Goal: Browse casually: Explore the website without a specific task or goal

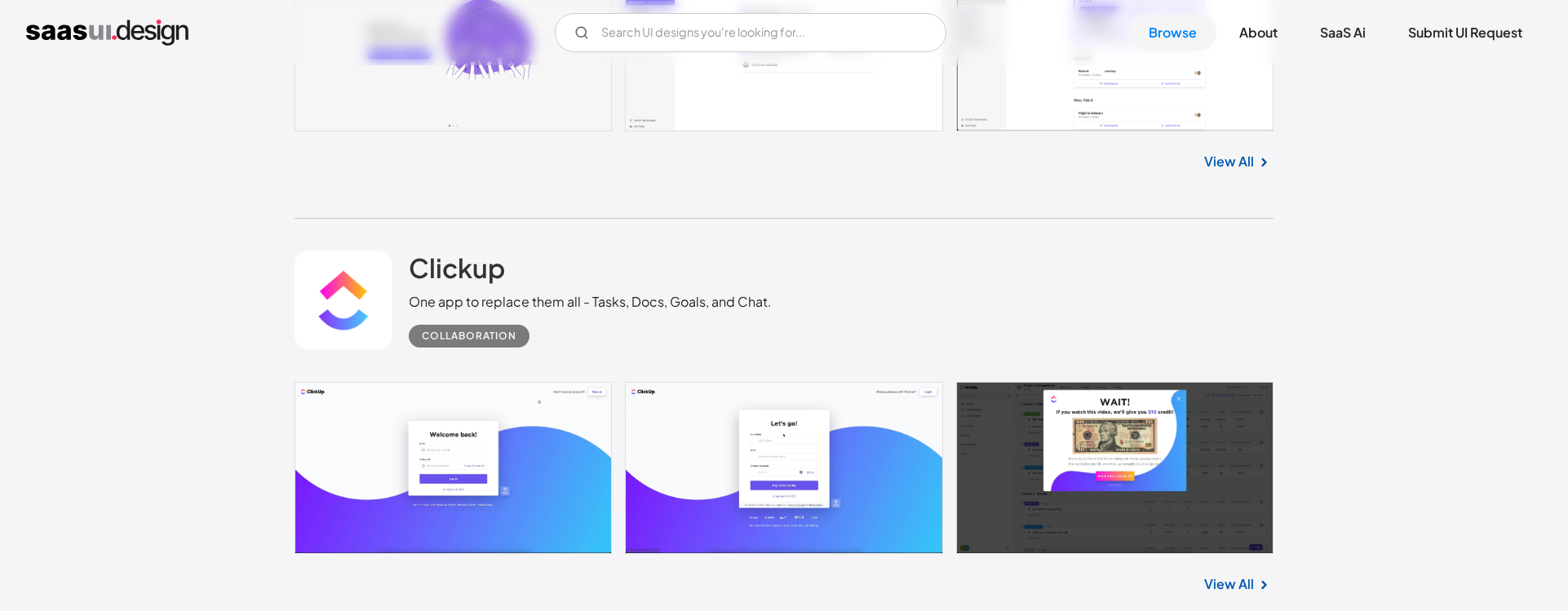
scroll to position [395, 0]
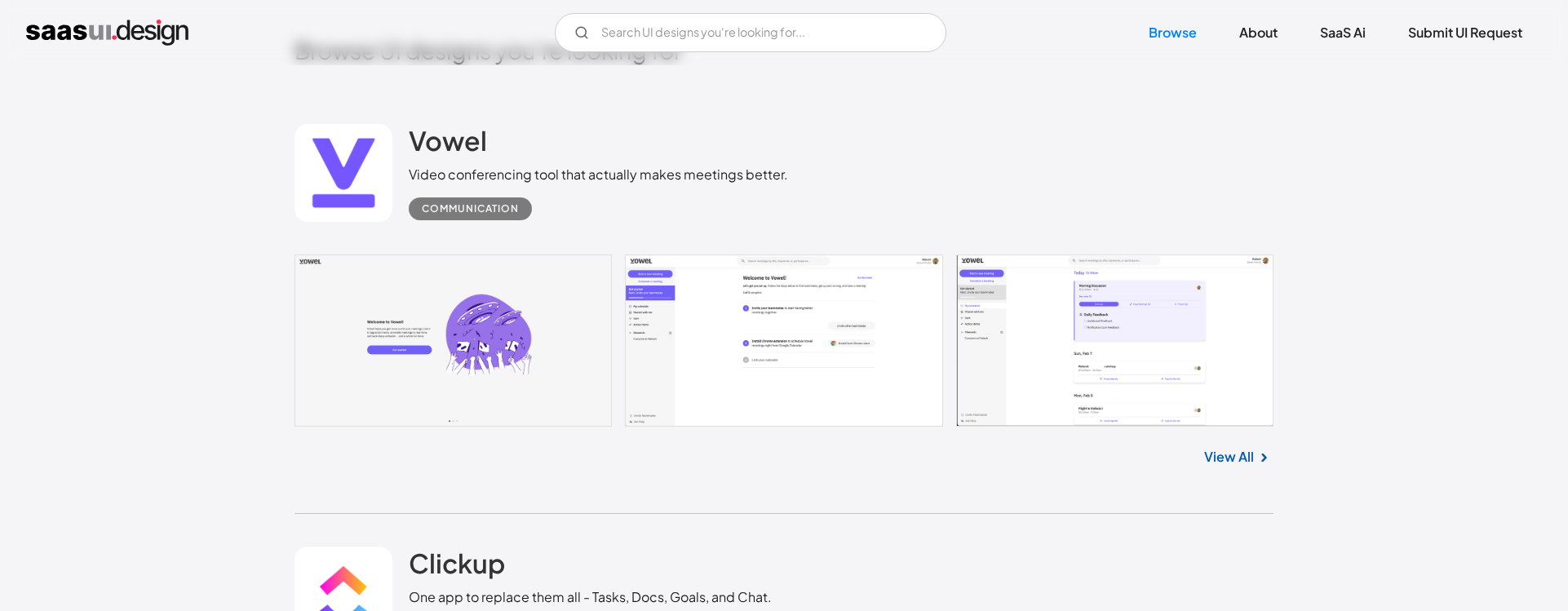
click at [1184, 318] on link at bounding box center [784, 341] width 979 height 172
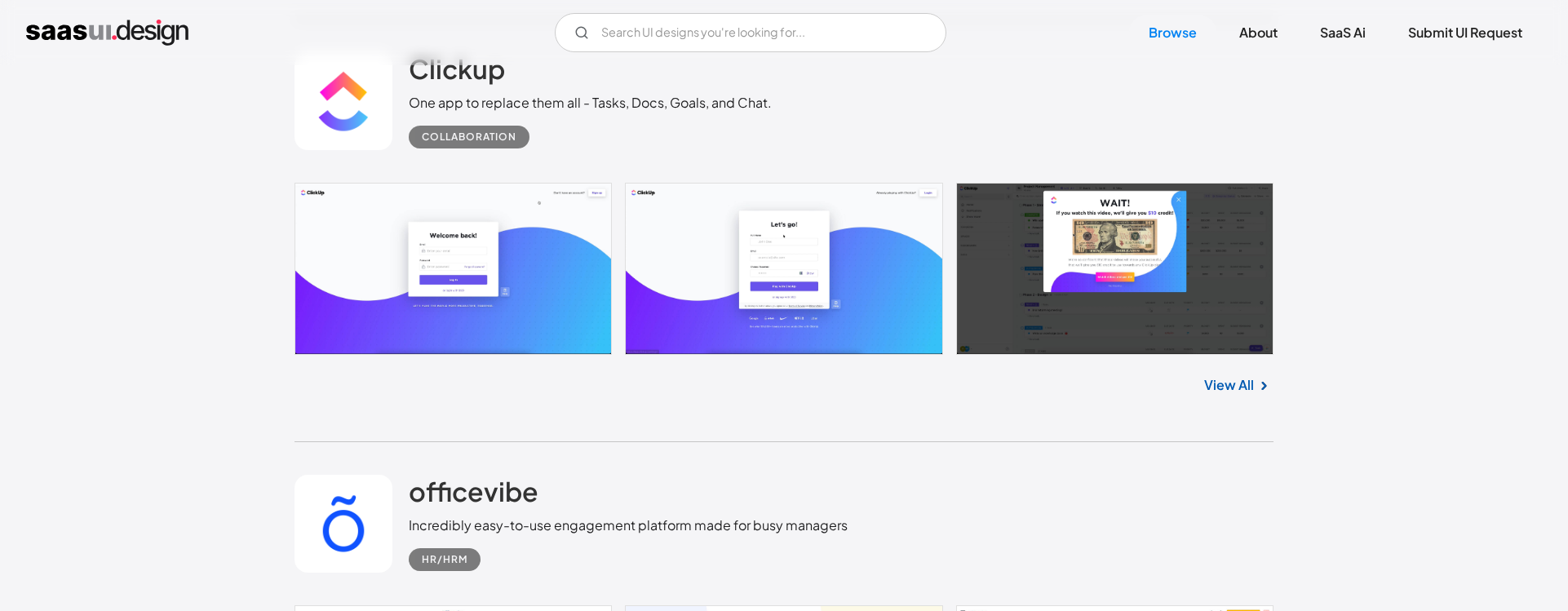
scroll to position [1060, 0]
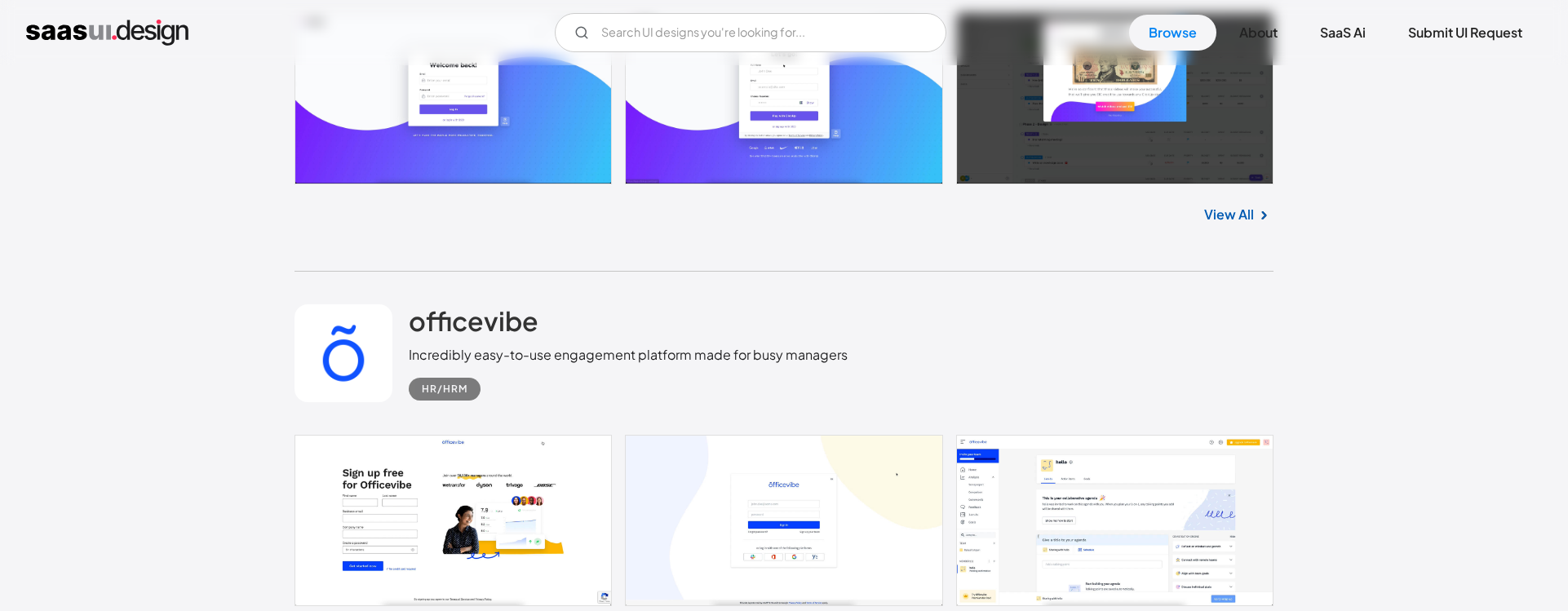
click at [1095, 478] on link at bounding box center [784, 520] width 979 height 171
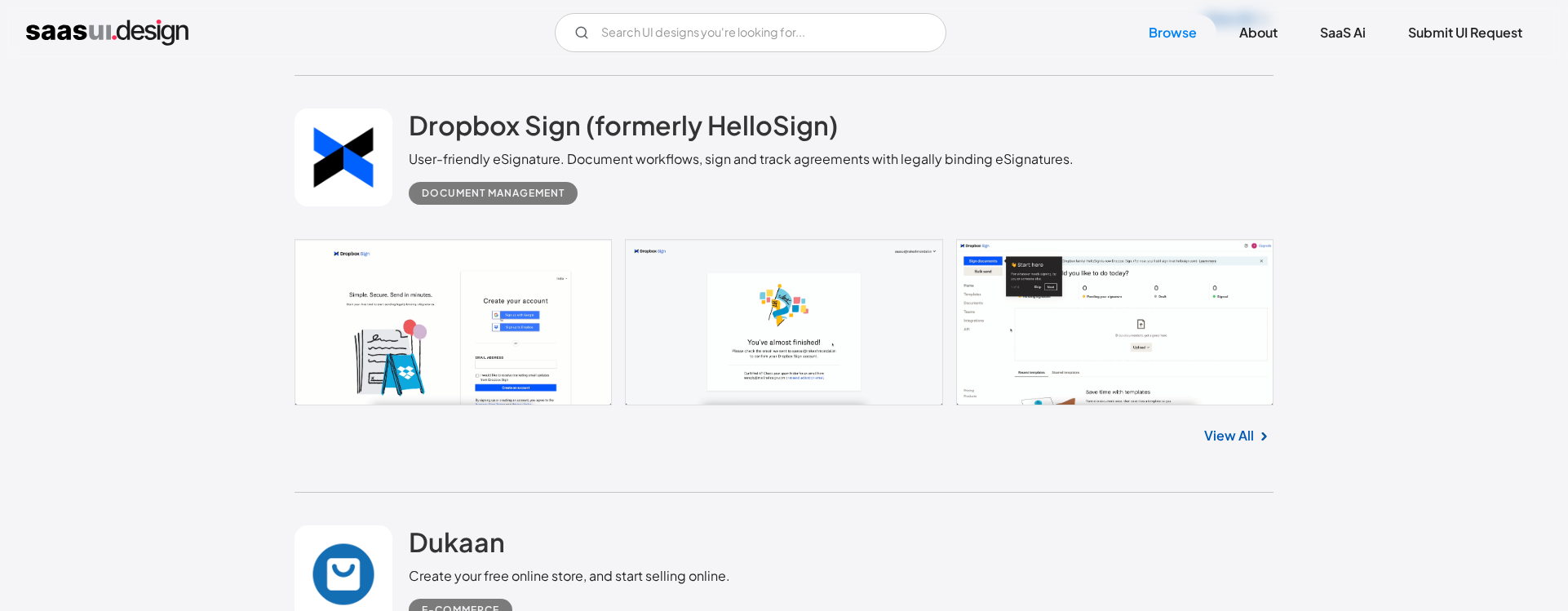
scroll to position [8714, 0]
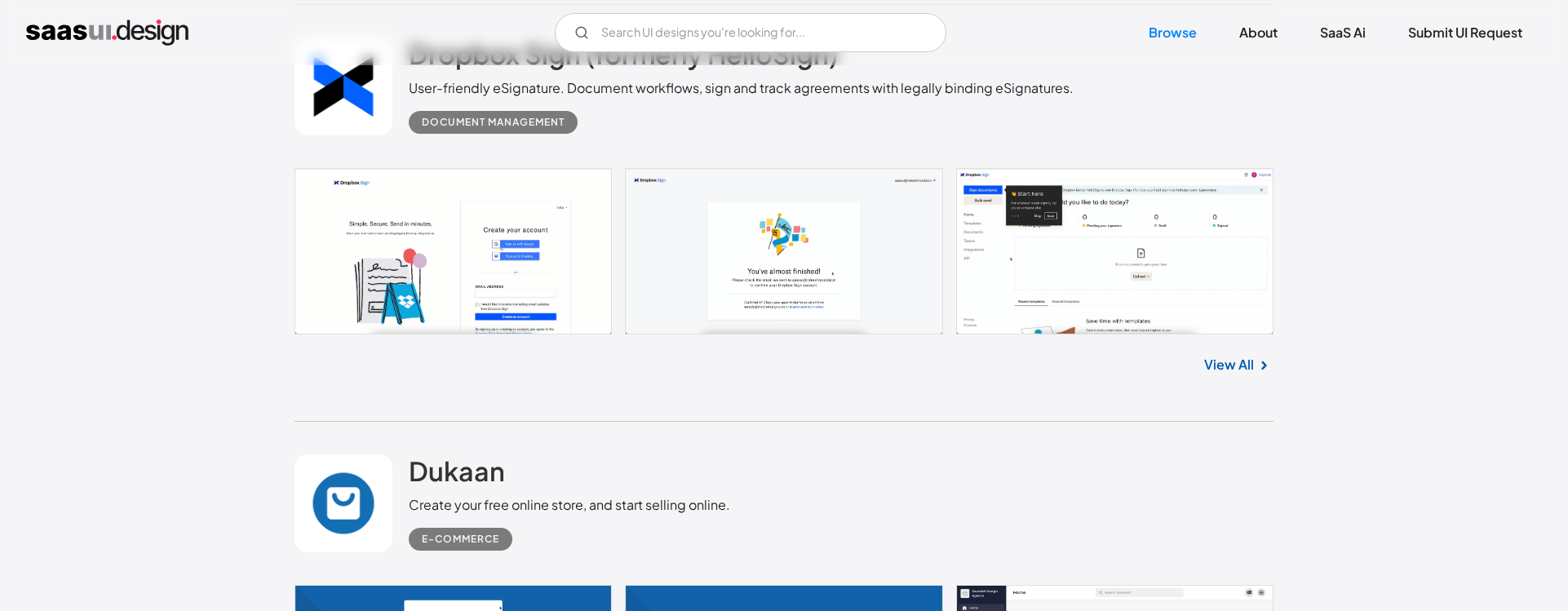
click at [1101, 243] on link at bounding box center [784, 252] width 979 height 167
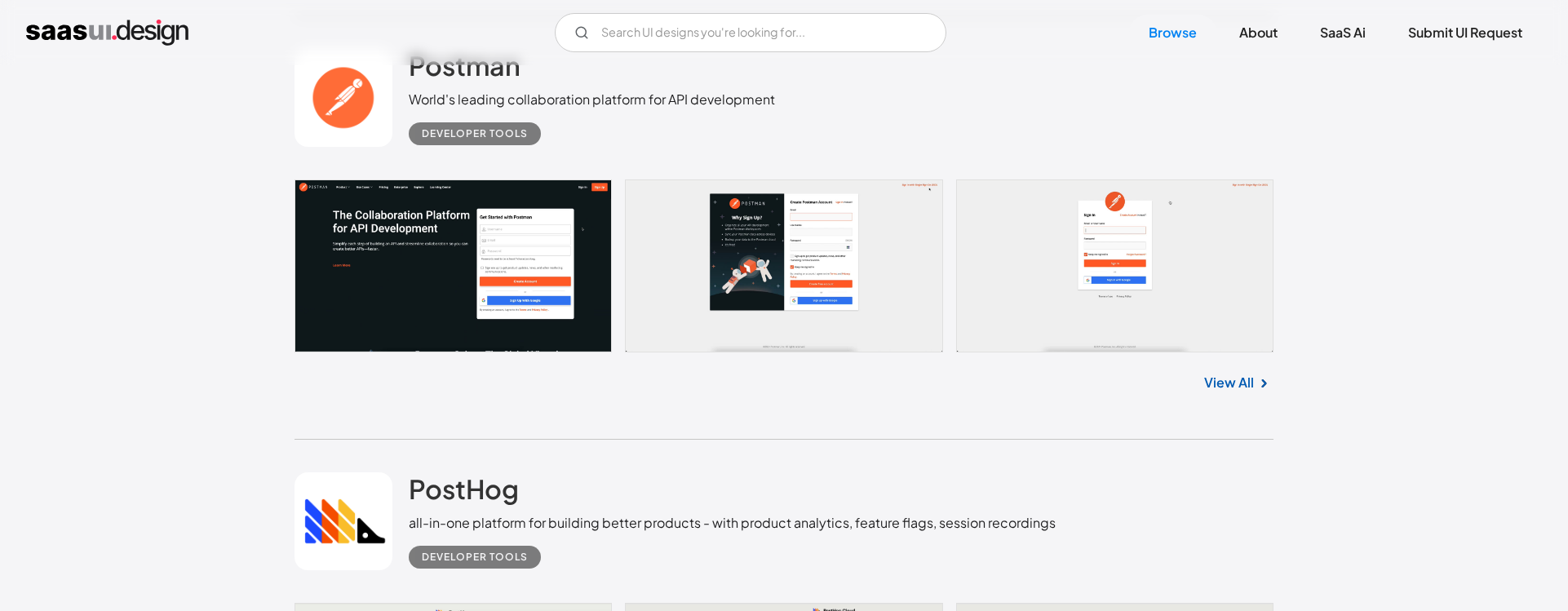
scroll to position [12019, 0]
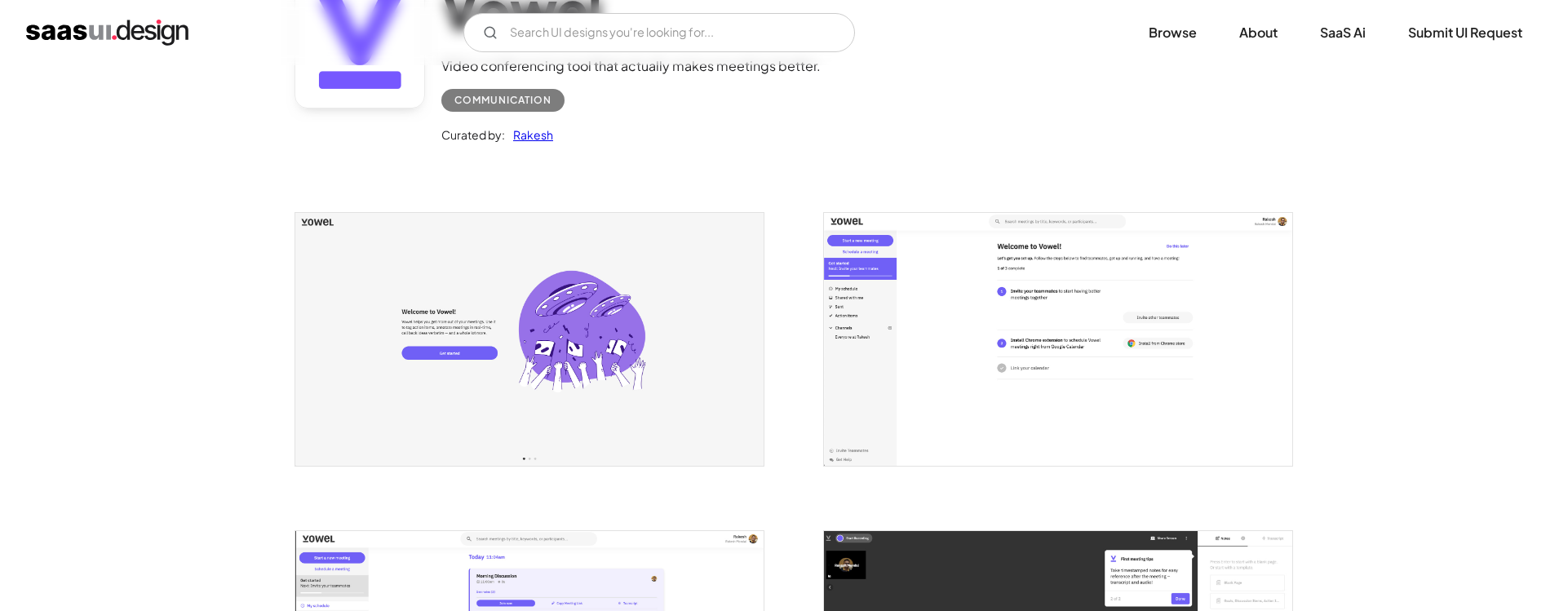
scroll to position [243, 0]
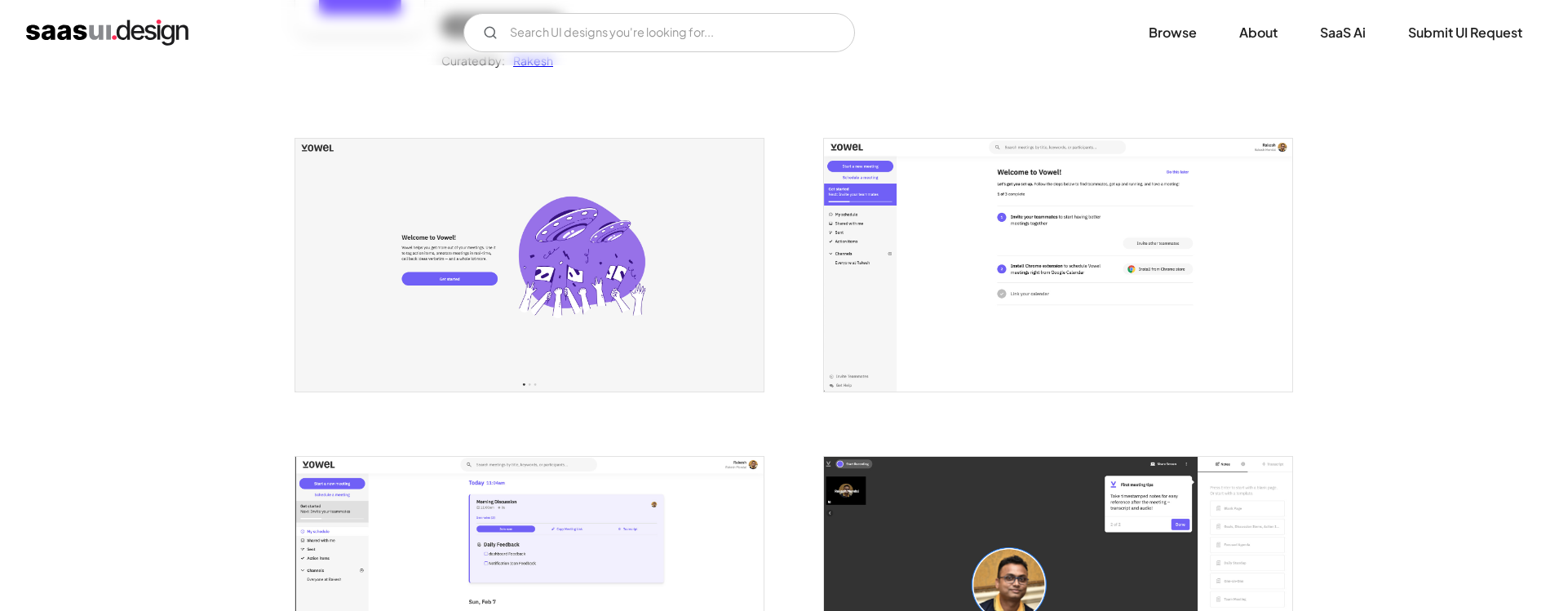
click at [1000, 214] on img "open lightbox" at bounding box center [1057, 265] width 468 height 253
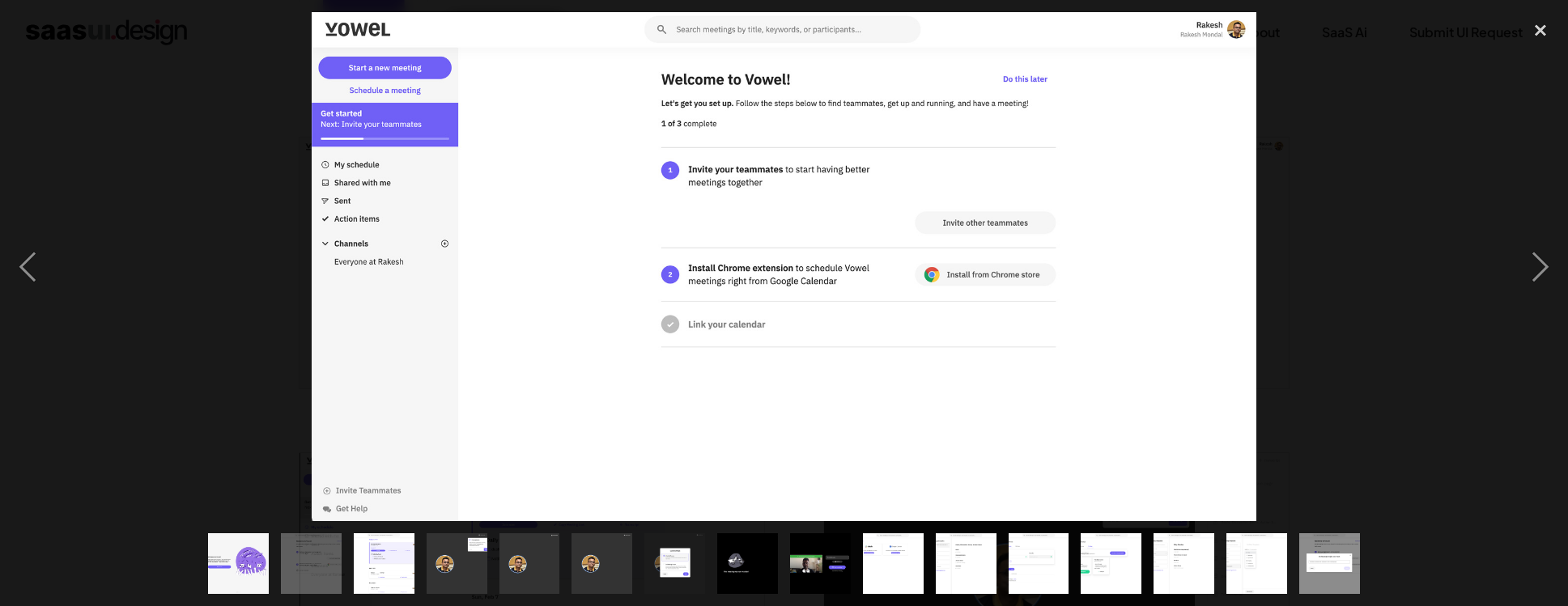
click at [1453, 152] on div at bounding box center [784, 266] width 1568 height 509
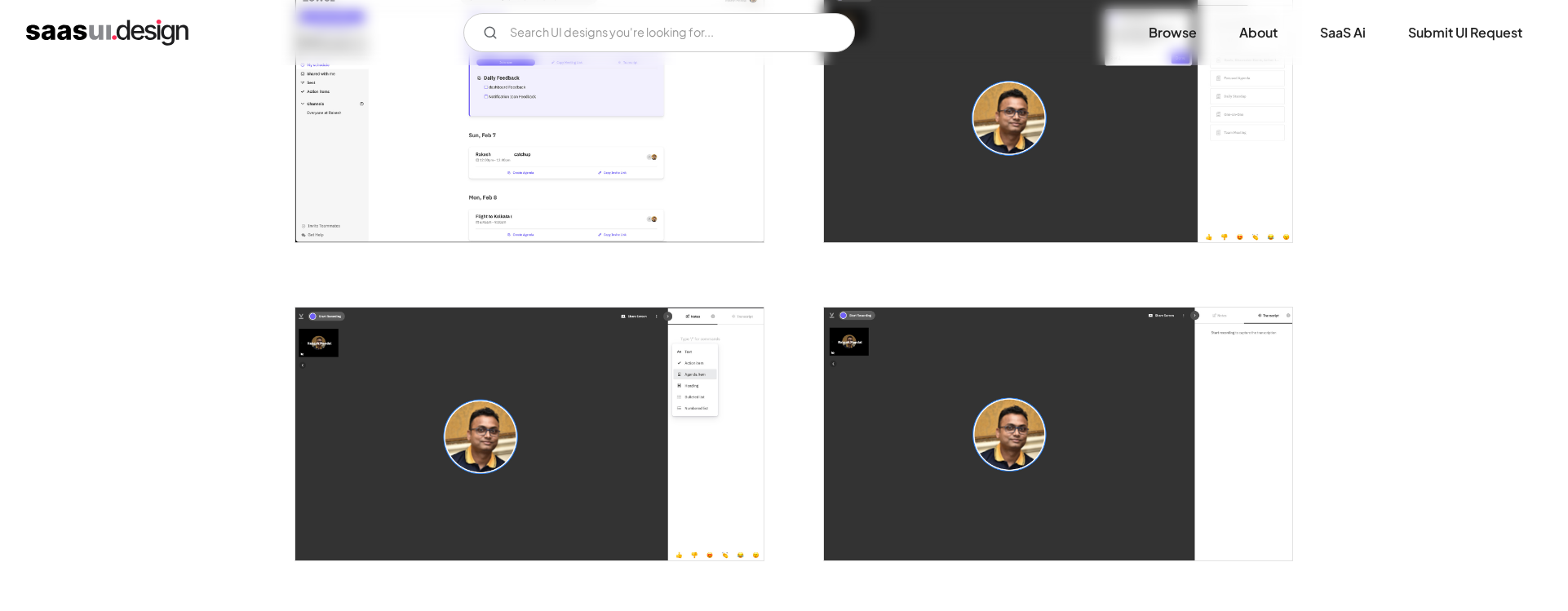
scroll to position [725, 0]
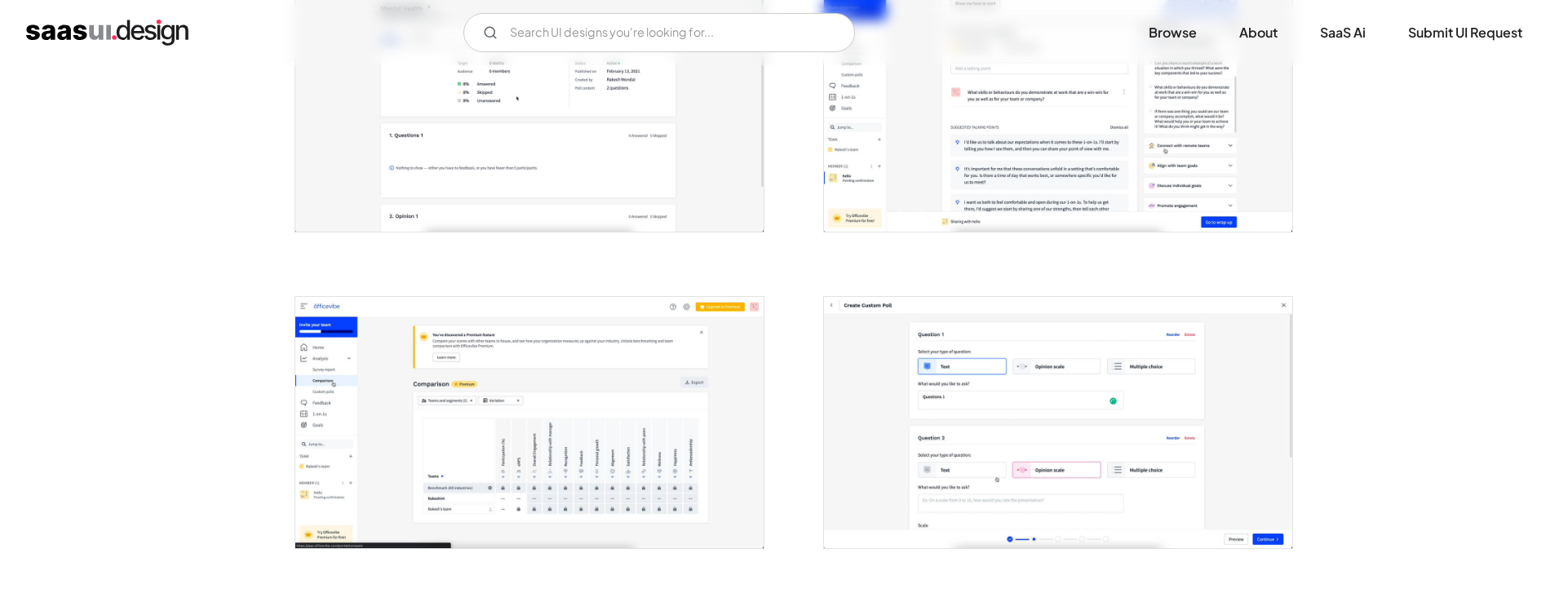
scroll to position [953, 0]
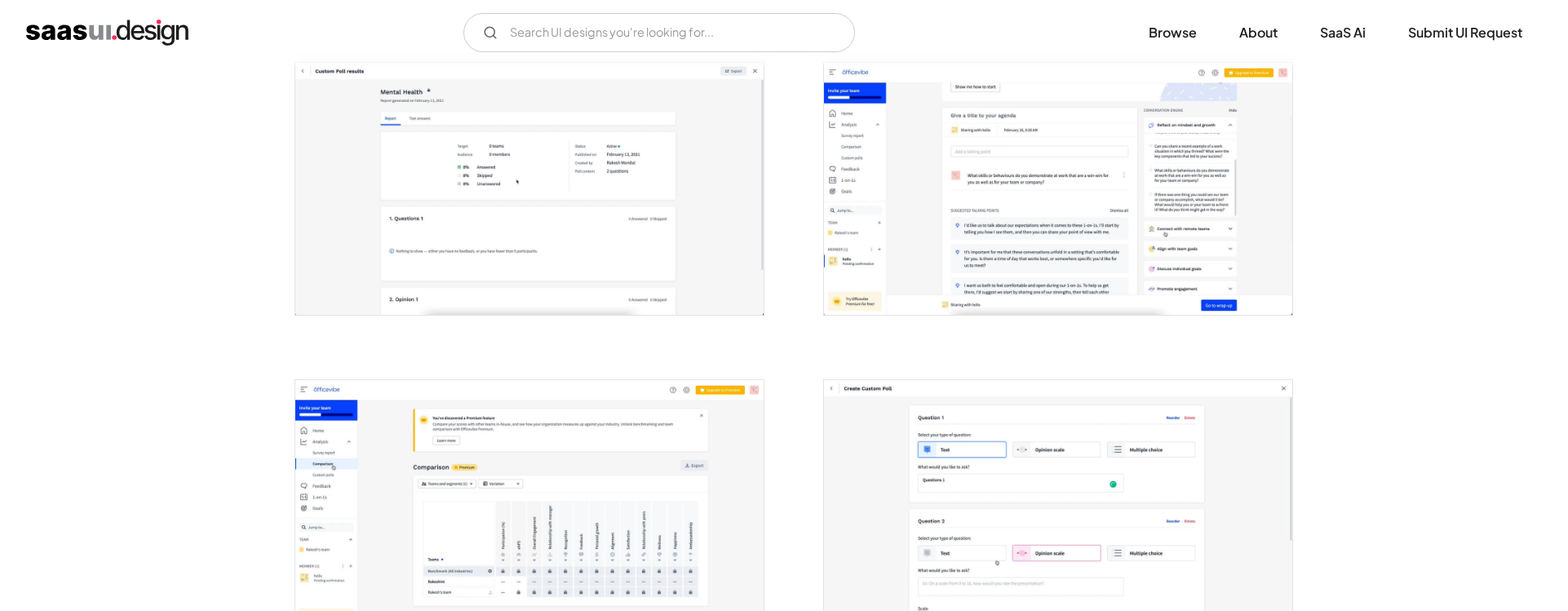
click at [927, 192] on img "open lightbox" at bounding box center [1057, 188] width 468 height 252
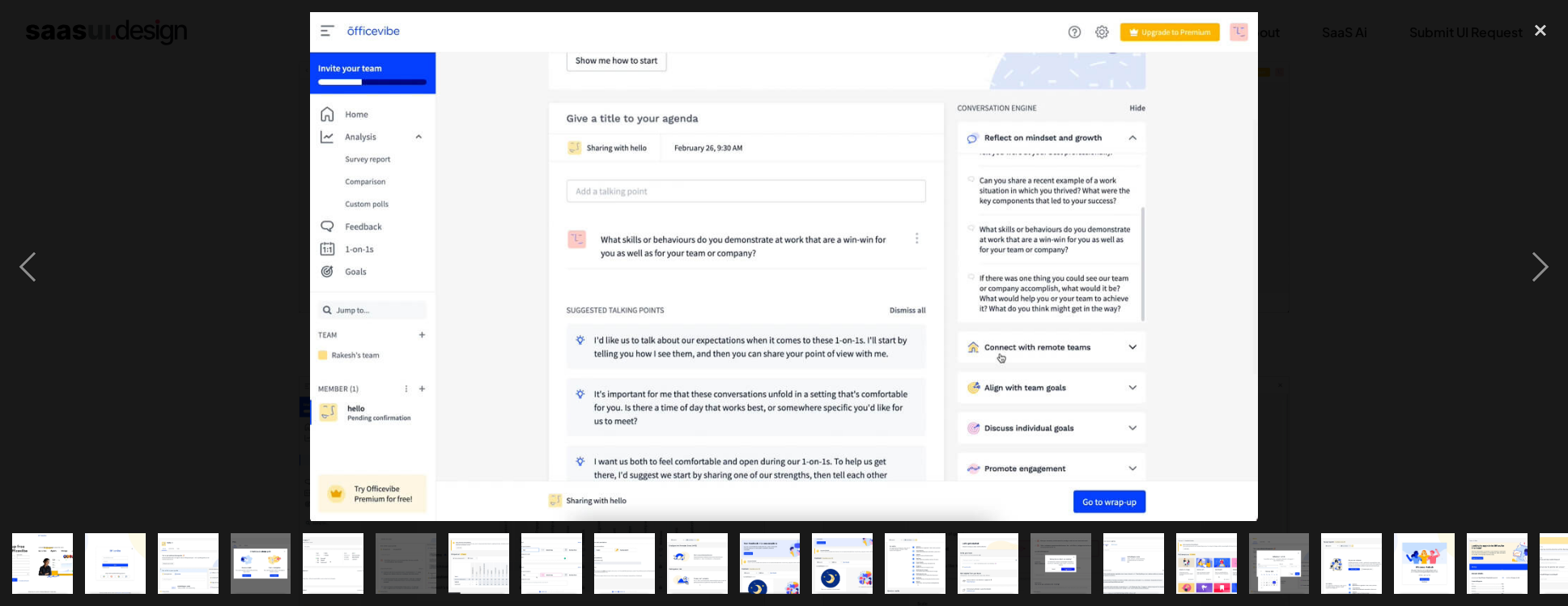
click at [1289, 265] on div at bounding box center [784, 266] width 1568 height 509
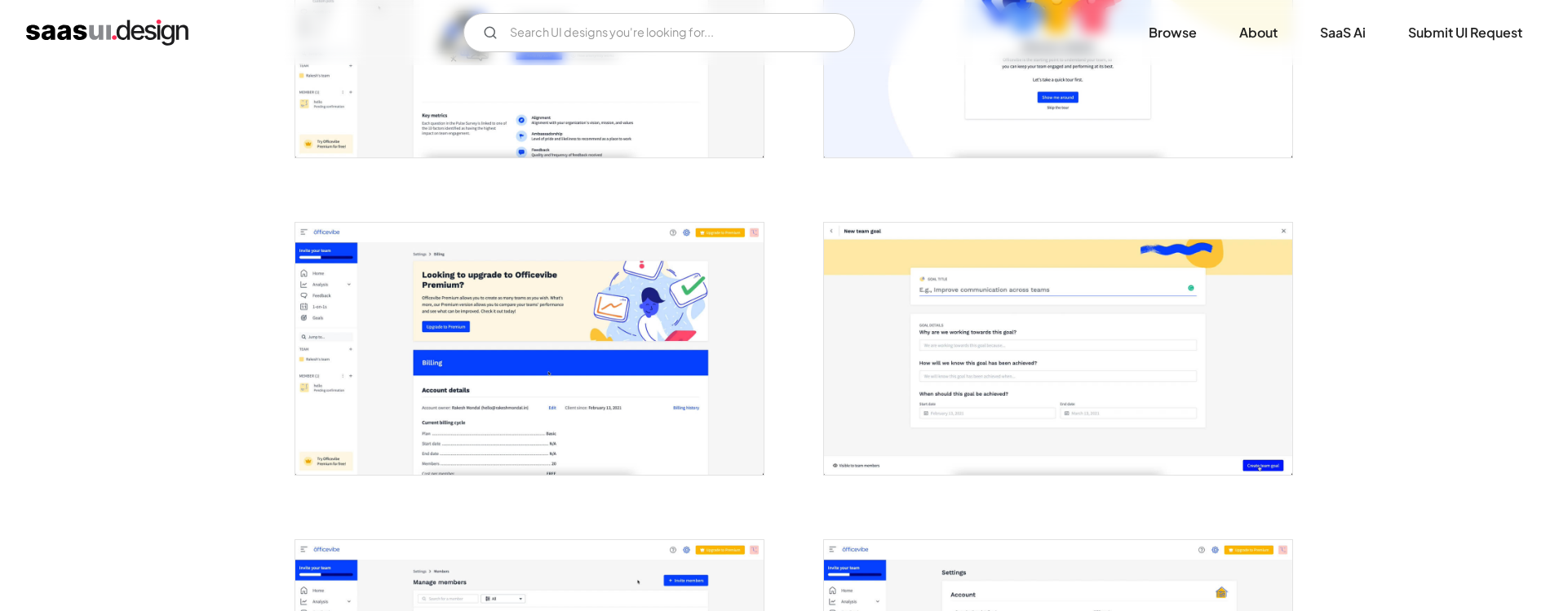
scroll to position [3830, 0]
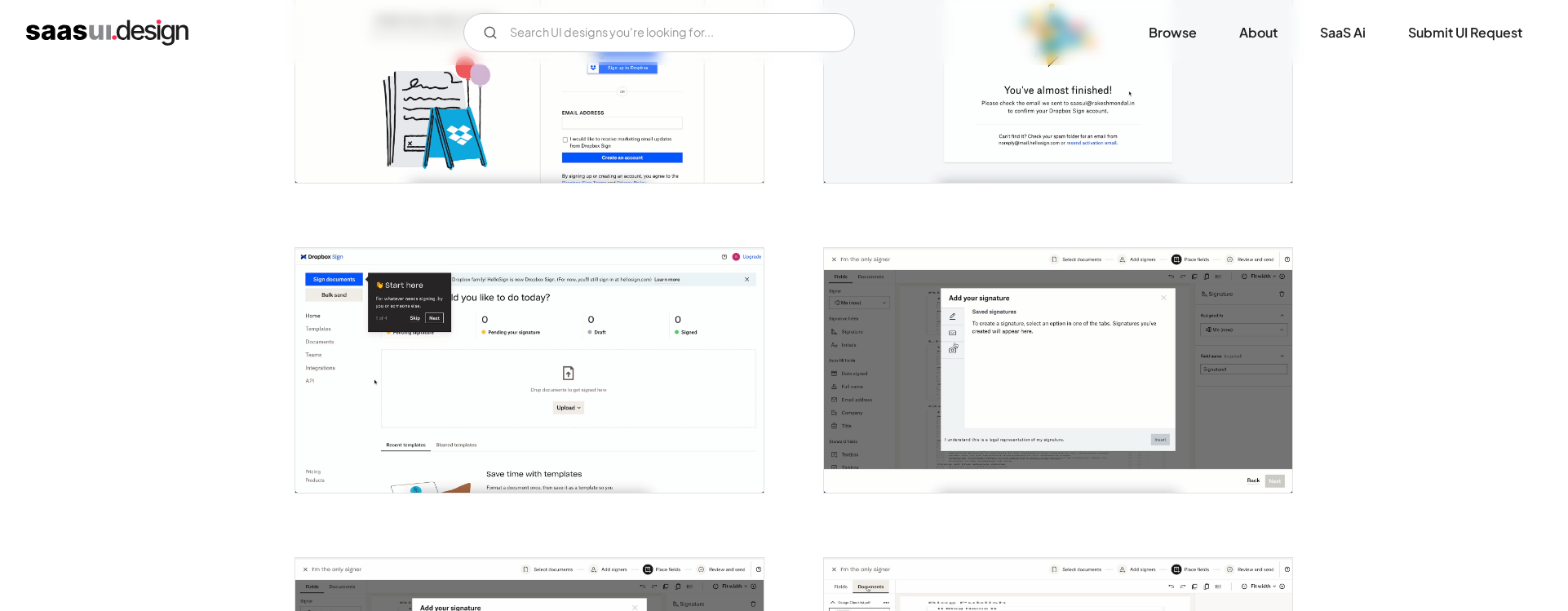
scroll to position [510, 0]
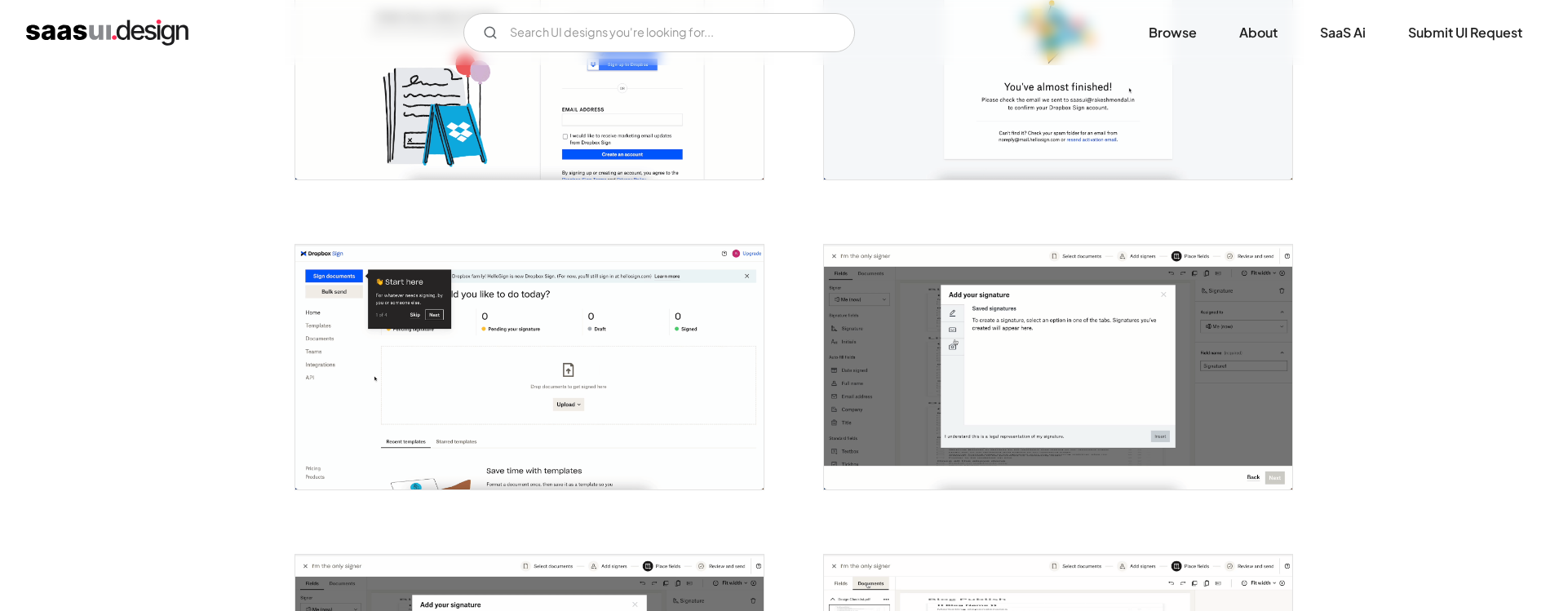
click at [552, 317] on img "open lightbox" at bounding box center [529, 368] width 468 height 245
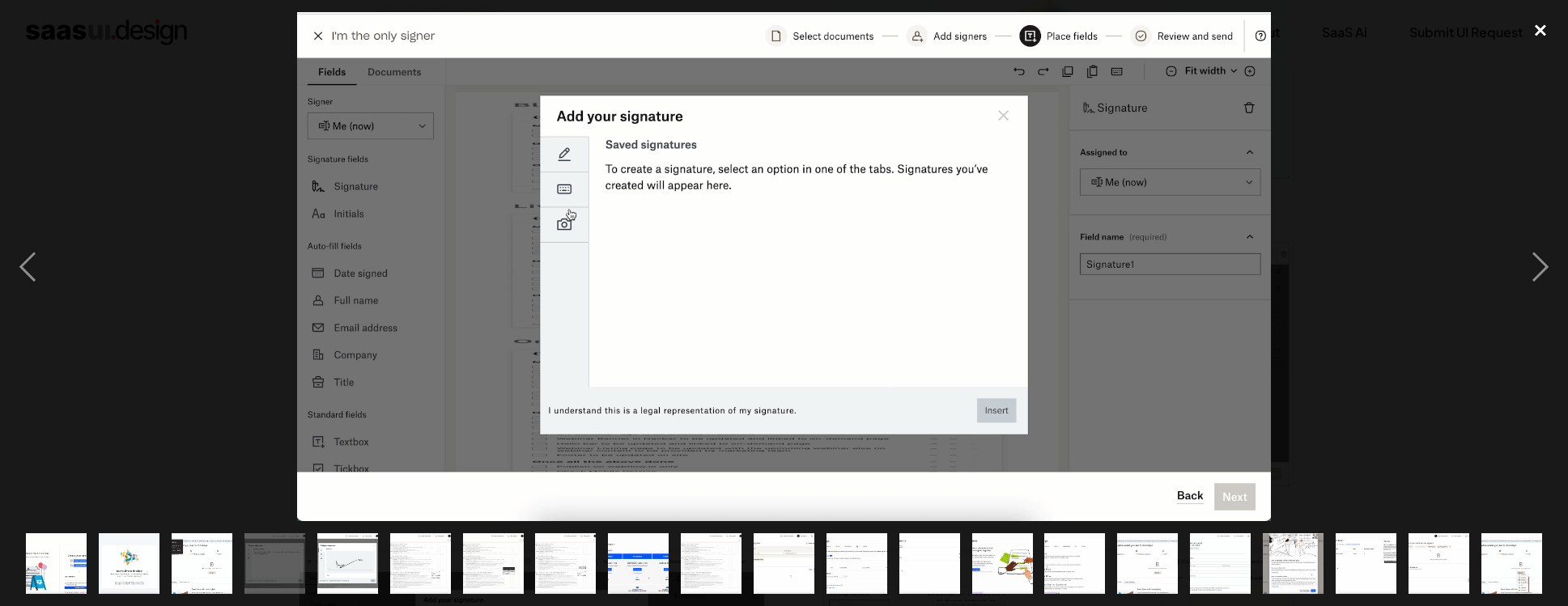
click at [1536, 27] on div "close lightbox" at bounding box center [1539, 30] width 55 height 35
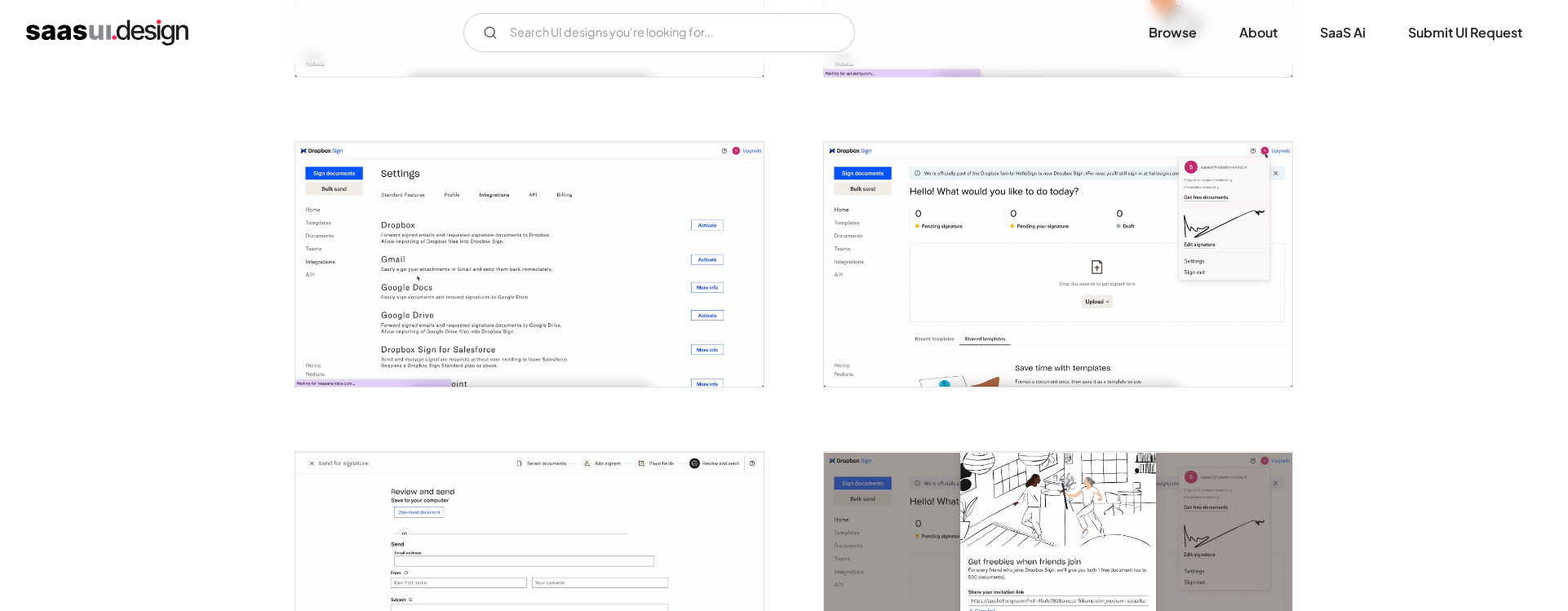
scroll to position [2486, 0]
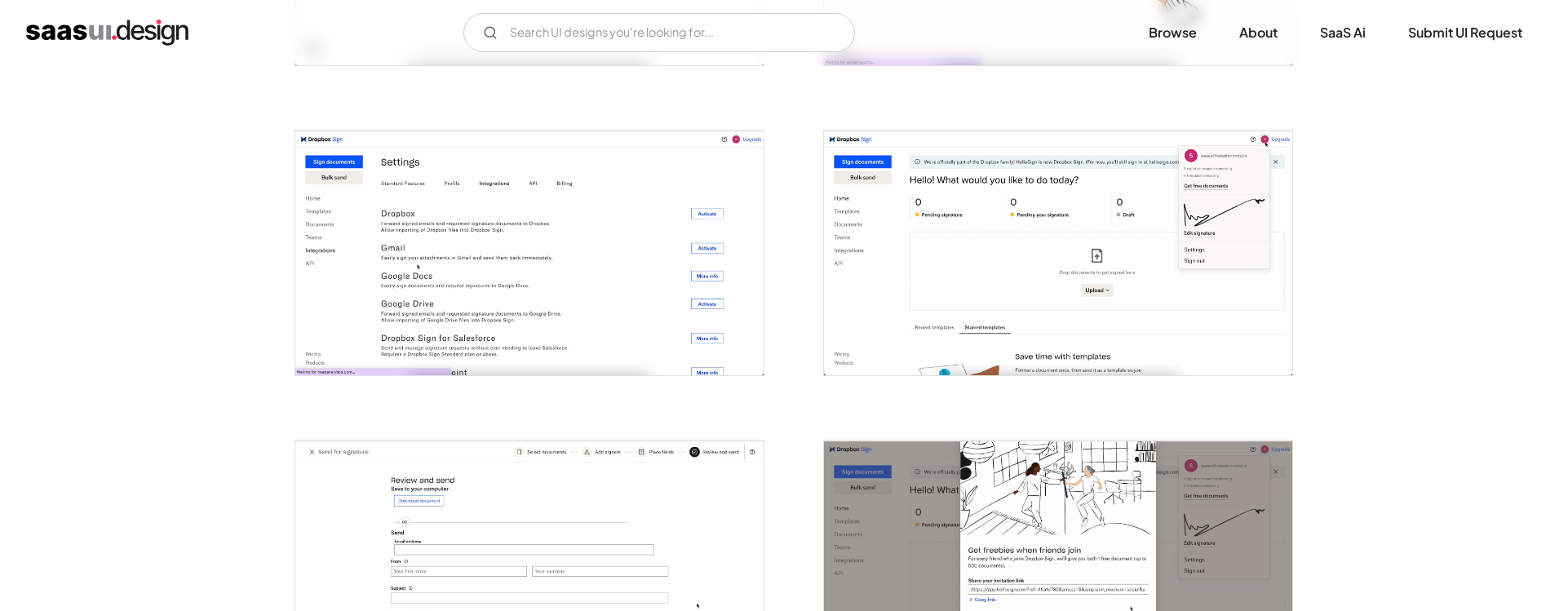
click at [1081, 269] on img "open lightbox" at bounding box center [1057, 254] width 468 height 245
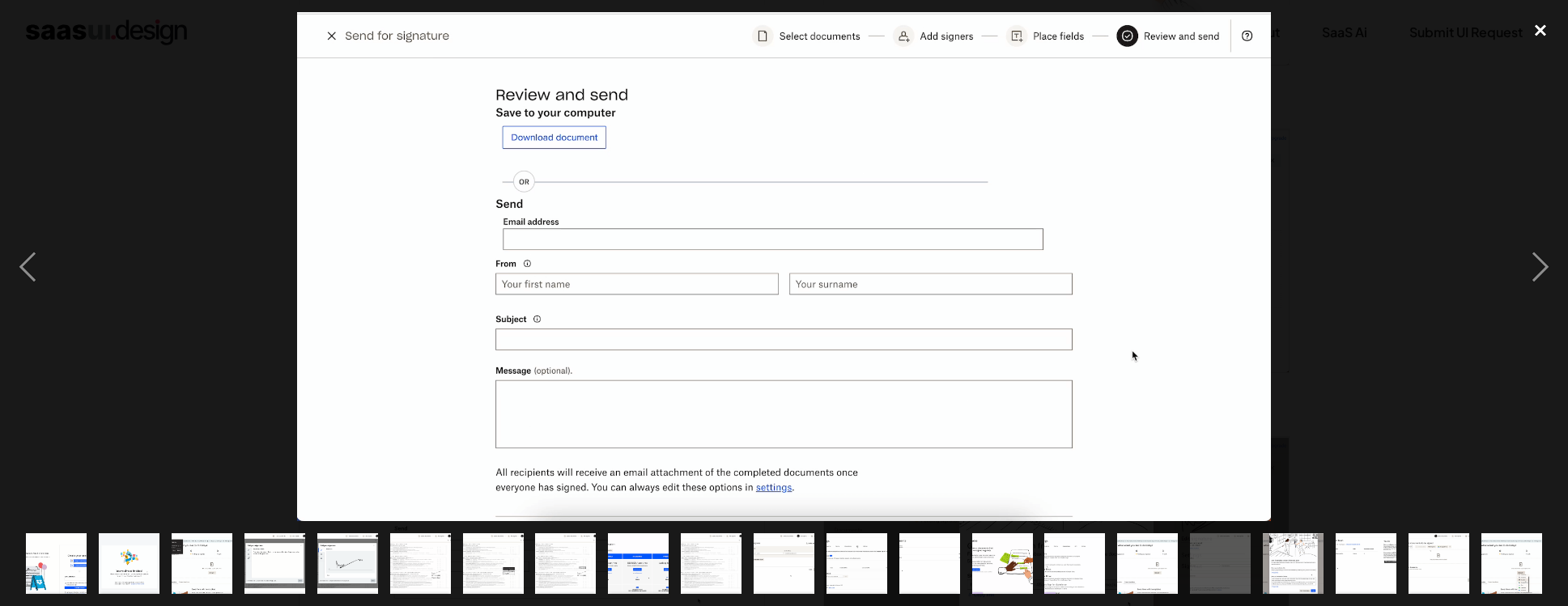
click at [1532, 16] on div "close lightbox" at bounding box center [1539, 30] width 55 height 35
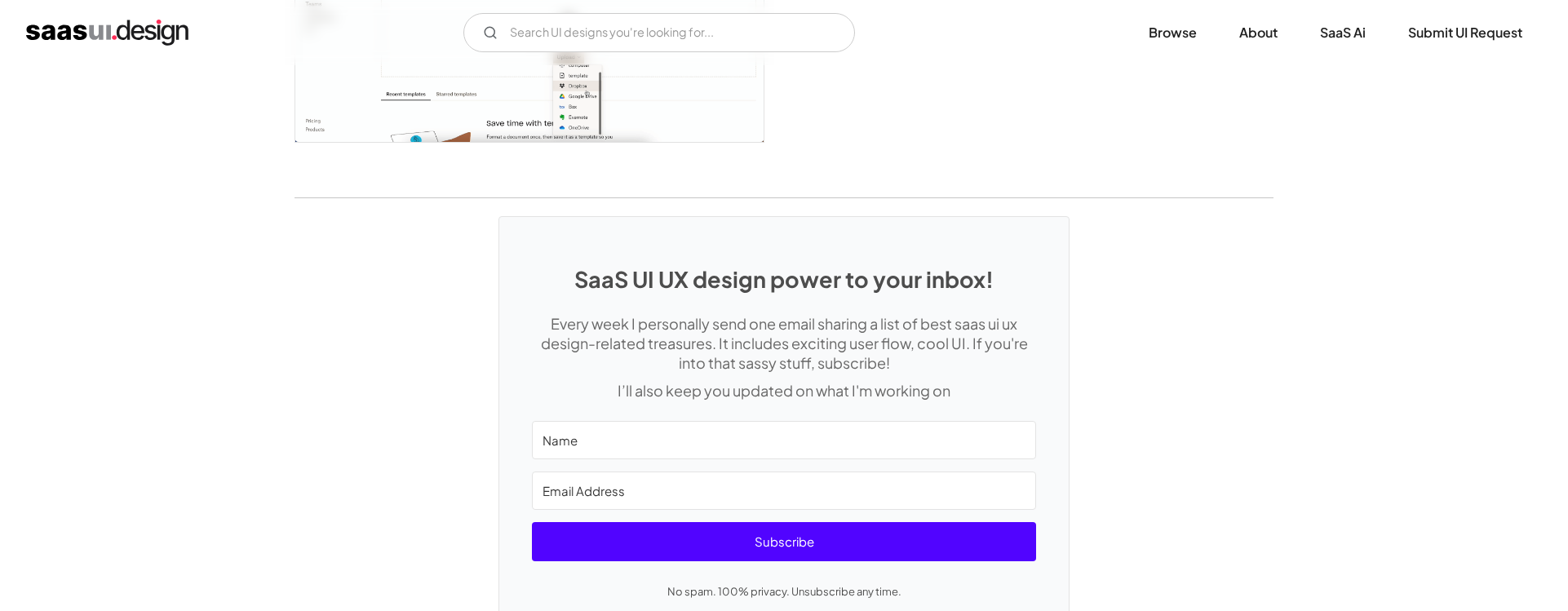
scroll to position [3397, 0]
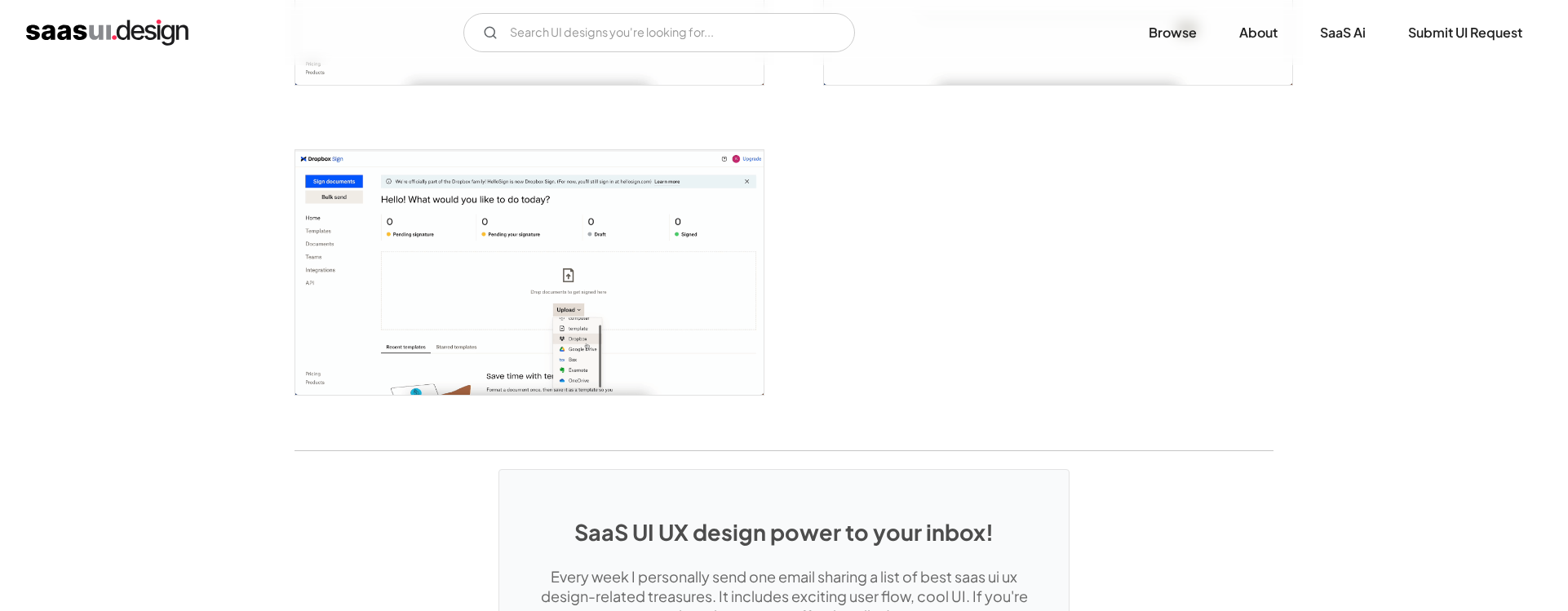
click at [524, 267] on img "open lightbox" at bounding box center [529, 273] width 468 height 245
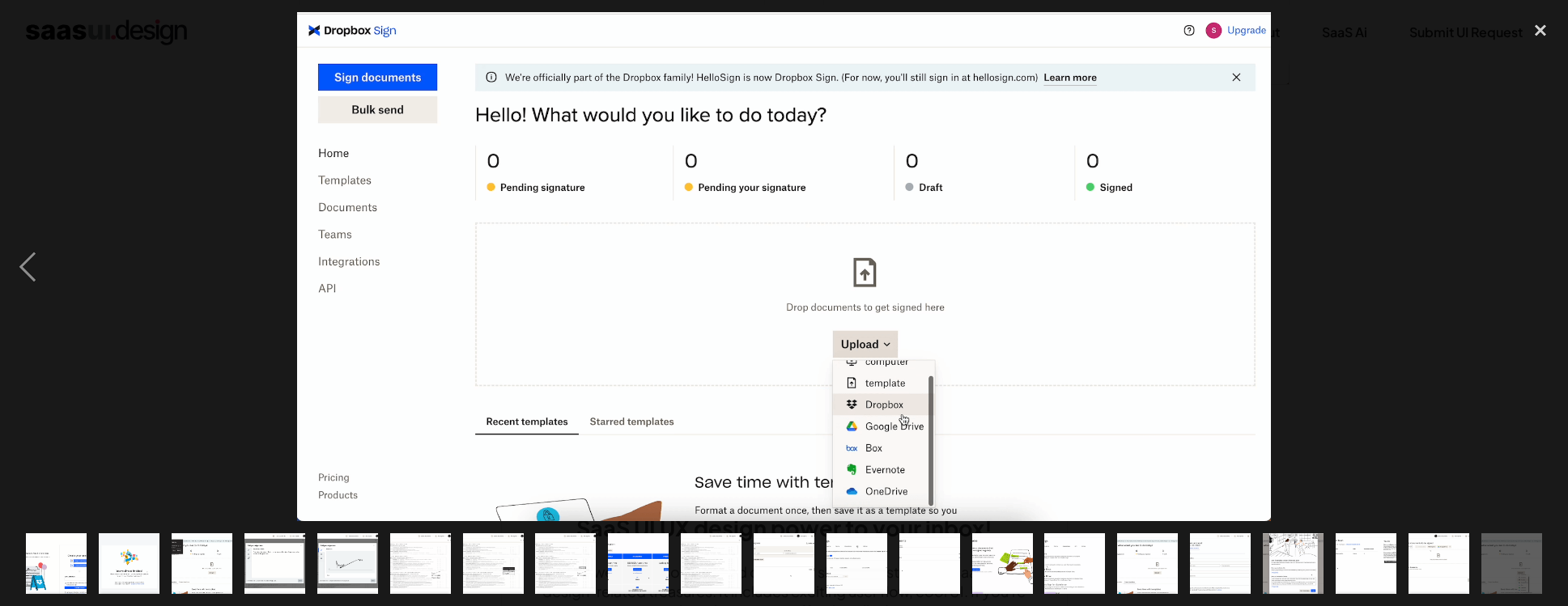
click at [1375, 247] on div at bounding box center [784, 266] width 1568 height 509
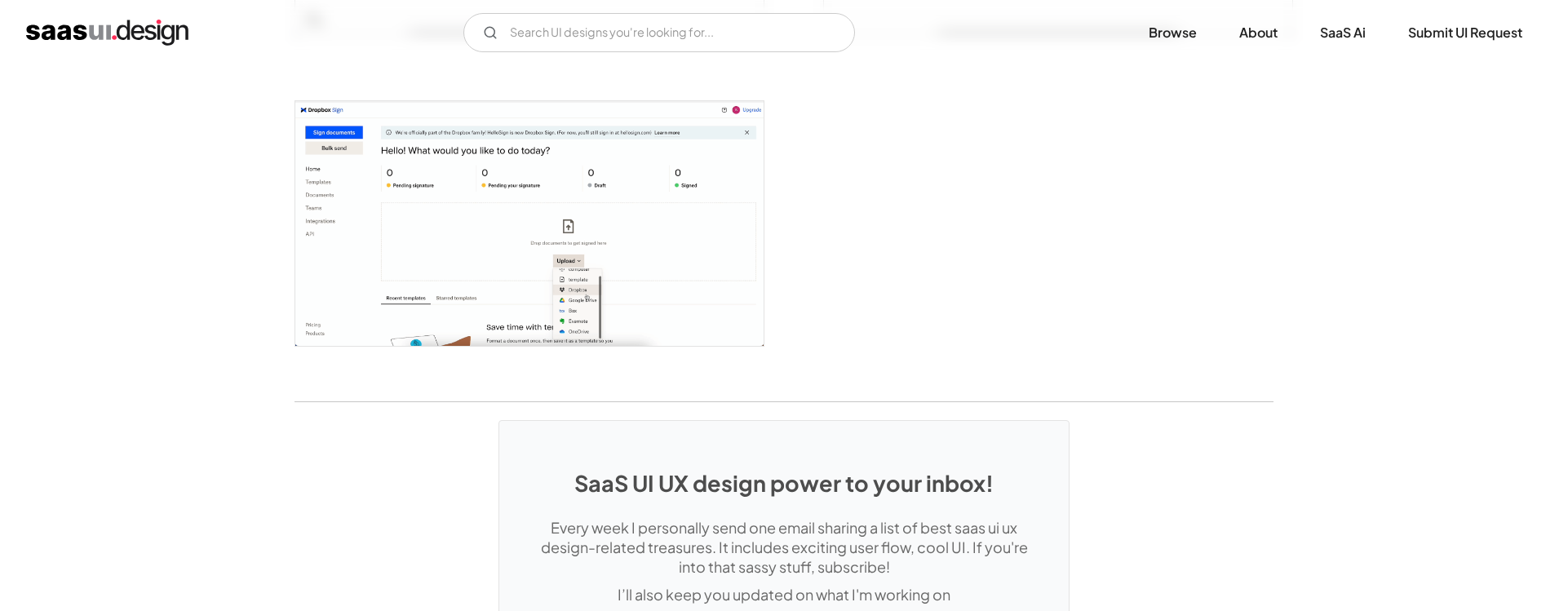
scroll to position [3773, 0]
